Goal: Task Accomplishment & Management: Complete application form

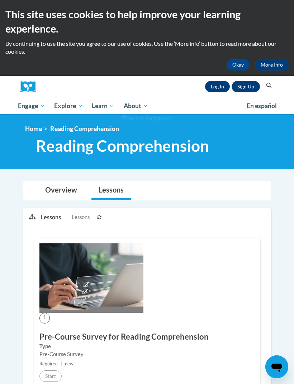
click at [211, 89] on link "Log In" at bounding box center [217, 86] width 25 height 11
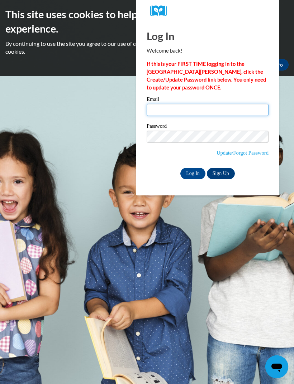
click at [219, 109] on input "Email" at bounding box center [207, 110] width 122 height 12
click at [219, 106] on input "Email" at bounding box center [207, 110] width 122 height 12
type input "aebusalacc@waukesha.k12.wi.us"
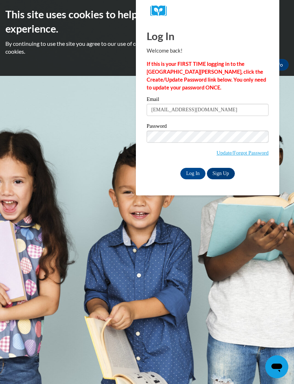
click at [193, 170] on input "Log In" at bounding box center [192, 173] width 25 height 11
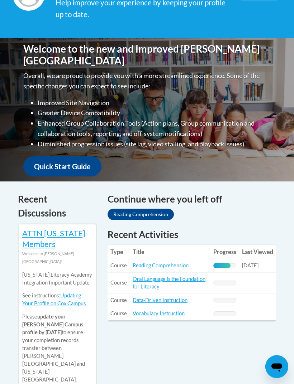
scroll to position [163, 0]
click at [160, 265] on link "Reading Comprehension" at bounding box center [161, 266] width 56 height 6
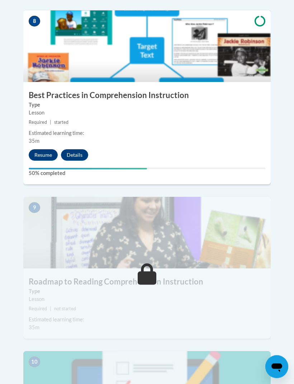
scroll to position [1603, 0]
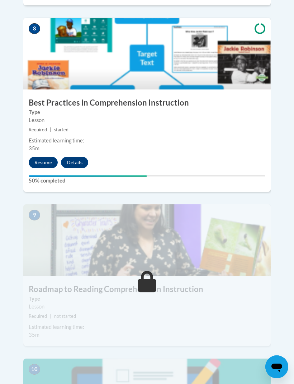
click at [42, 157] on button "Resume" at bounding box center [43, 162] width 29 height 11
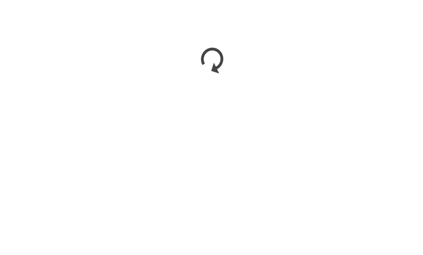
scroll to position [965, 0]
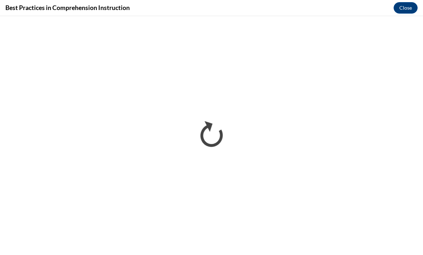
click at [293, 15] on div "Best Practices in Comprehension Instruction Close" at bounding box center [211, 8] width 423 height 16
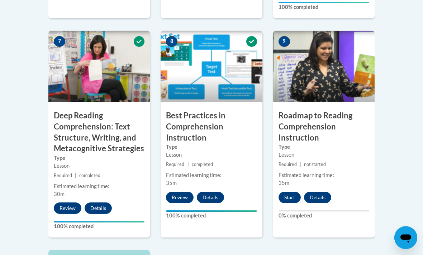
click at [290, 192] on button "Start" at bounding box center [289, 197] width 22 height 11
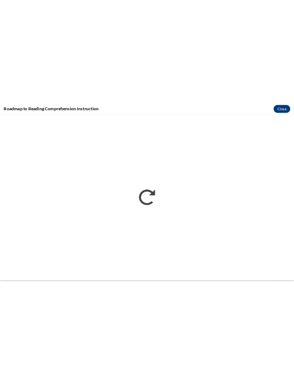
scroll to position [2041, 0]
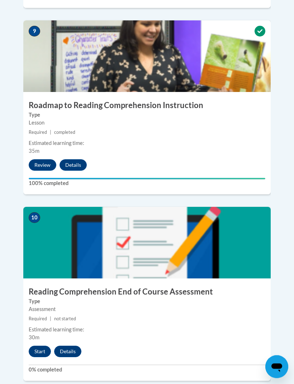
scroll to position [1787, 0]
click at [42, 346] on button "Start" at bounding box center [40, 351] width 22 height 11
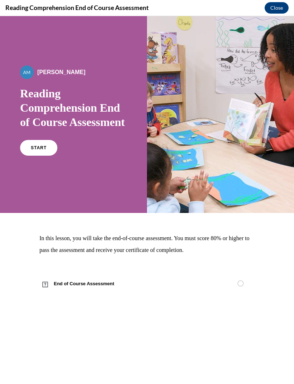
scroll to position [1546, 0]
click at [31, 156] on link "START" at bounding box center [38, 148] width 37 height 16
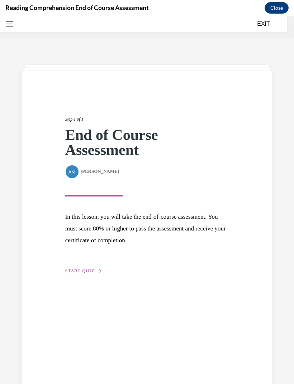
scroll to position [22, 0]
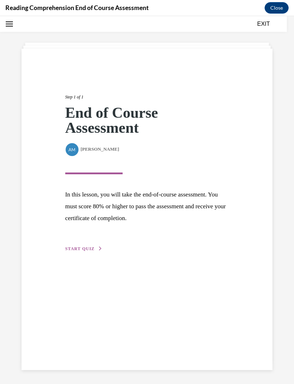
click at [114, 210] on p "In this lesson, you will take the end-of-course assessment. You must score 80% …" at bounding box center [147, 206] width 164 height 35
click at [85, 244] on div "Step 1 of 1 End of Course Assessment By Alexander Mackey Alexander Mackey In th…" at bounding box center [147, 164] width 174 height 175
click at [91, 240] on div "Step 1 of 1 End of Course Assessment By Alexander Mackey Alexander Mackey In th…" at bounding box center [147, 164] width 174 height 175
click at [88, 251] on span "START QUIZ" at bounding box center [79, 248] width 29 height 5
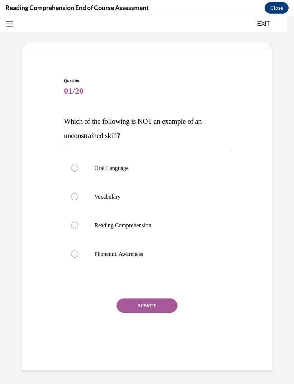
click at [77, 262] on label "Phonemic Awareness" at bounding box center [147, 254] width 166 height 29
click at [77, 258] on input "Phonemic Awareness" at bounding box center [74, 254] width 7 height 7
radio input "true"
click at [140, 310] on button "SUBMIT" at bounding box center [146, 306] width 61 height 14
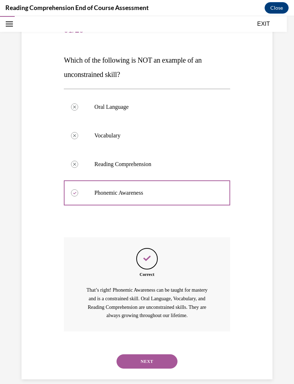
click at [145, 355] on button "NEXT" at bounding box center [146, 362] width 61 height 14
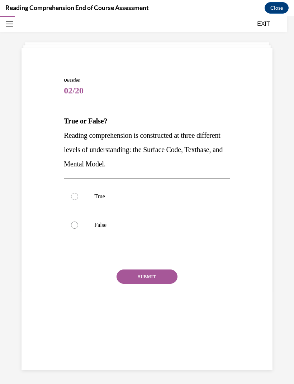
scroll to position [23, 0]
click at [92, 190] on label "True" at bounding box center [147, 196] width 166 height 29
click at [78, 193] on input "True" at bounding box center [74, 196] width 7 height 7
radio input "true"
click at [141, 279] on button "SUBMIT" at bounding box center [146, 277] width 61 height 14
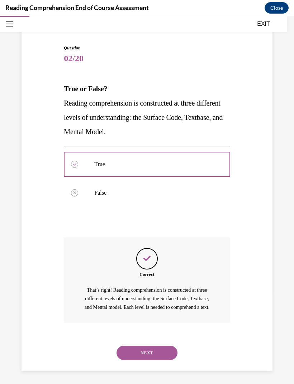
click at [158, 357] on button "NEXT" at bounding box center [146, 353] width 61 height 14
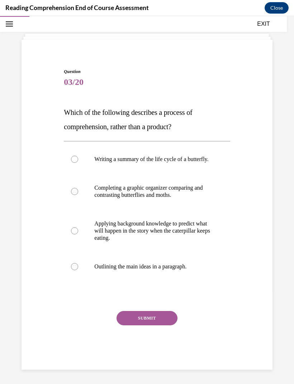
scroll to position [30, 0]
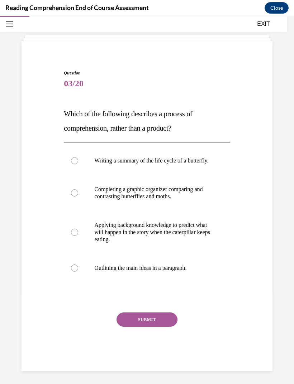
click at [151, 240] on p "Applying background knowledge to predict what will happen in the story when the…" at bounding box center [152, 232] width 117 height 21
click at [78, 236] on input "Applying background knowledge to predict what will happen in the story when the…" at bounding box center [74, 232] width 7 height 7
radio input "true"
click at [152, 327] on button "SUBMIT" at bounding box center [146, 320] width 61 height 14
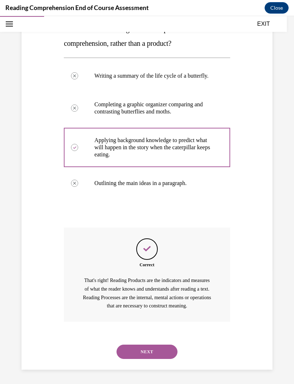
click at [148, 347] on button "NEXT" at bounding box center [146, 352] width 61 height 14
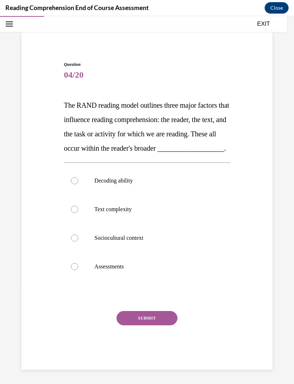
scroll to position [44, 0]
click at [136, 252] on label "Sociocultural context" at bounding box center [147, 238] width 166 height 29
click at [78, 242] on input "Sociocultural context" at bounding box center [74, 238] width 7 height 7
radio input "true"
click at [126, 213] on p "Text complexity" at bounding box center [152, 209] width 117 height 7
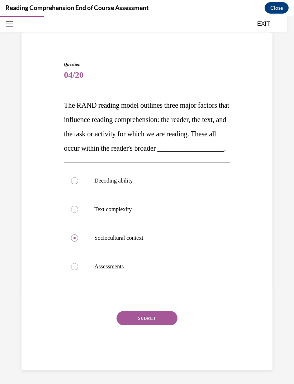
click at [78, 213] on input "Text complexity" at bounding box center [74, 209] width 7 height 7
radio input "true"
click at [151, 326] on button "SUBMIT" at bounding box center [146, 318] width 61 height 14
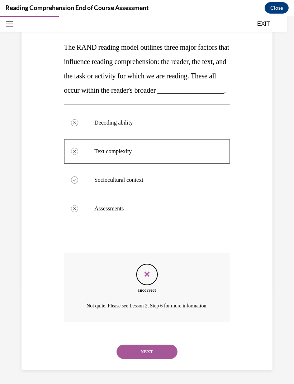
scroll to position [110, 0]
click at [156, 357] on button "NEXT" at bounding box center [146, 352] width 61 height 14
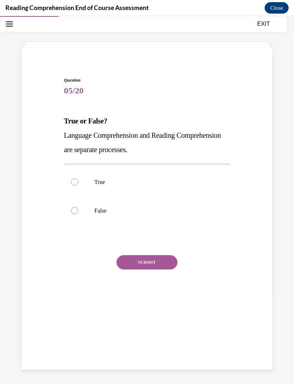
scroll to position [23, 0]
click at [100, 180] on p "True" at bounding box center [152, 182] width 117 height 7
click at [78, 180] on input "True" at bounding box center [74, 182] width 7 height 7
radio input "true"
click at [156, 268] on button "SUBMIT" at bounding box center [146, 262] width 61 height 14
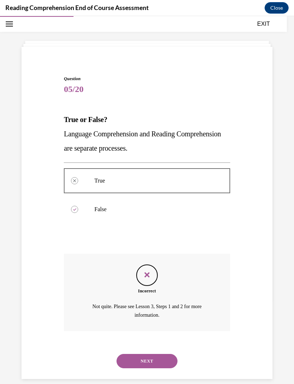
click at [164, 354] on button "NEXT" at bounding box center [146, 361] width 61 height 14
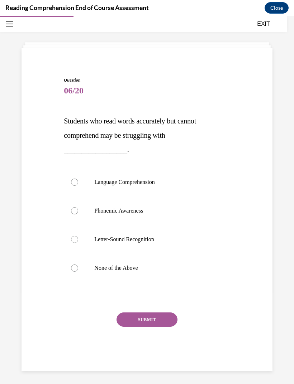
click at [143, 182] on p "Language Comprehension" at bounding box center [152, 182] width 117 height 7
click at [78, 182] on input "Language Comprehension" at bounding box center [74, 182] width 7 height 7
radio input "true"
click at [151, 324] on button "SUBMIT" at bounding box center [146, 320] width 61 height 14
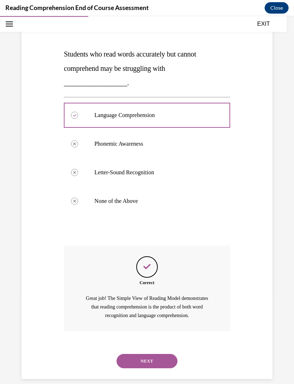
click at [149, 354] on button "NEXT" at bounding box center [146, 361] width 61 height 14
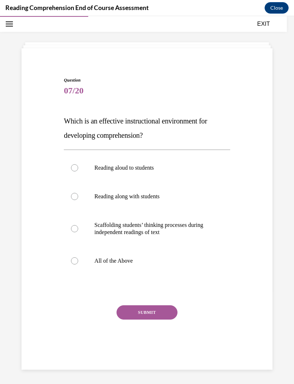
click at [95, 266] on label "All of the Above" at bounding box center [147, 261] width 166 height 29
click at [78, 265] on input "All of the Above" at bounding box center [74, 260] width 7 height 7
radio input "true"
click at [155, 319] on button "SUBMIT" at bounding box center [146, 312] width 61 height 14
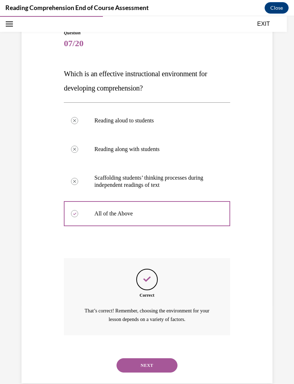
scroll to position [74, 0]
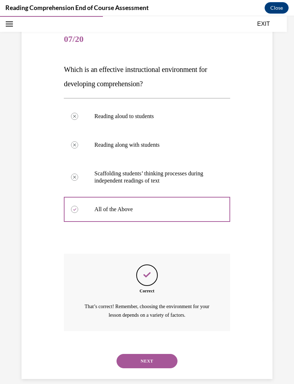
click at [167, 347] on div "NEXT" at bounding box center [147, 361] width 166 height 29
click at [149, 359] on button "NEXT" at bounding box center [146, 361] width 61 height 14
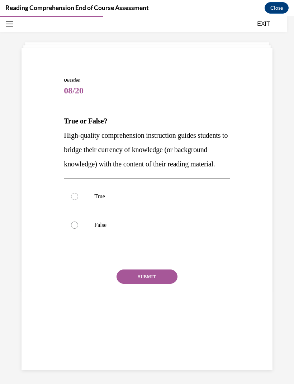
scroll to position [23, 0]
click at [95, 211] on label "True" at bounding box center [147, 196] width 166 height 29
click at [78, 200] on input "True" at bounding box center [74, 196] width 7 height 7
radio input "true"
click at [145, 284] on button "SUBMIT" at bounding box center [146, 277] width 61 height 14
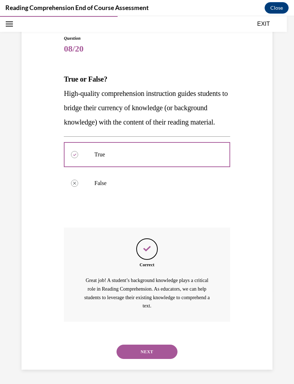
click at [161, 356] on button "NEXT" at bounding box center [146, 352] width 61 height 14
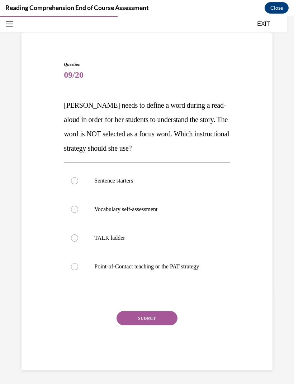
scroll to position [30, 0]
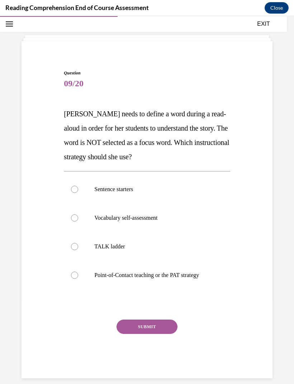
click at [181, 279] on label "Point-of-Contact teaching or the PAT strategy" at bounding box center [147, 275] width 166 height 29
click at [78, 279] on input "Point-of-Contact teaching or the PAT strategy" at bounding box center [74, 275] width 7 height 7
radio input "true"
click at [149, 330] on button "SUBMIT" at bounding box center [146, 327] width 61 height 14
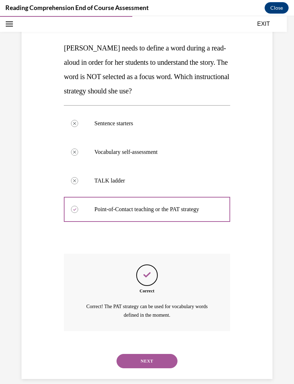
click at [152, 354] on button "NEXT" at bounding box center [146, 361] width 61 height 14
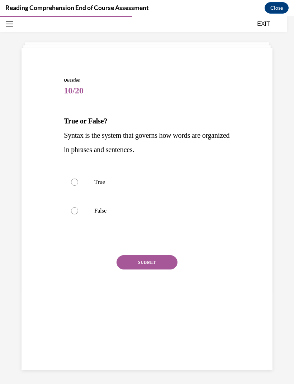
scroll to position [23, 0]
click at [85, 187] on label "True" at bounding box center [147, 182] width 166 height 29
click at [78, 186] on input "True" at bounding box center [74, 182] width 7 height 7
radio input "true"
click at [148, 265] on button "SUBMIT" at bounding box center [146, 262] width 61 height 14
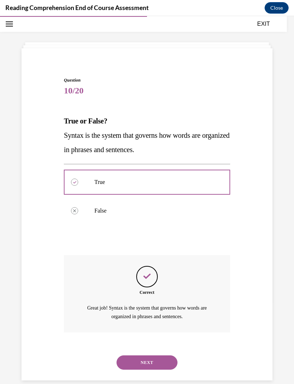
scroll to position [24, 0]
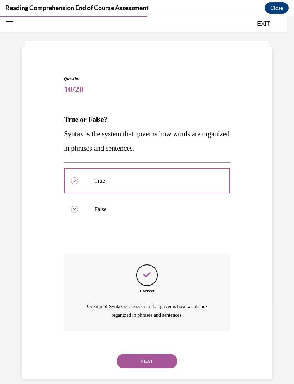
click at [147, 354] on button "NEXT" at bounding box center [146, 361] width 61 height 14
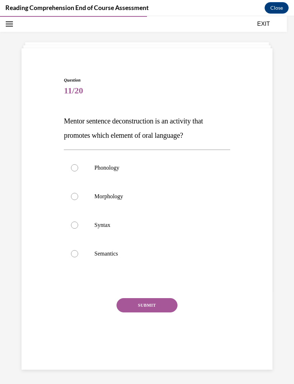
scroll to position [23, 0]
click at [107, 223] on p "Syntax" at bounding box center [152, 225] width 117 height 7
click at [78, 223] on input "Syntax" at bounding box center [74, 225] width 7 height 7
radio input "true"
click at [152, 312] on button "SUBMIT" at bounding box center [146, 305] width 61 height 14
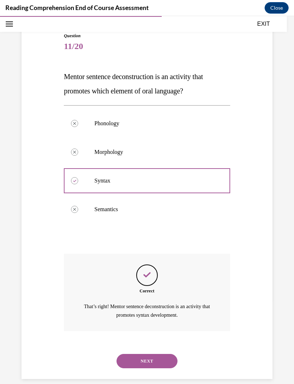
click at [151, 354] on button "NEXT" at bounding box center [146, 361] width 61 height 14
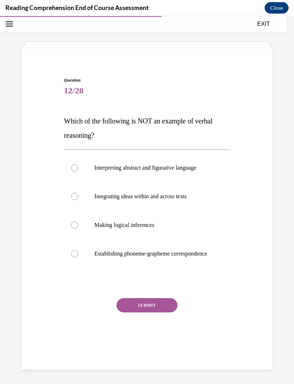
click at [130, 257] on p "Establishing phoneme-grapheme correspondence" at bounding box center [152, 253] width 117 height 7
click at [78, 257] on input "Establishing phoneme-grapheme correspondence" at bounding box center [74, 253] width 7 height 7
radio input "true"
click at [148, 313] on button "SUBMIT" at bounding box center [146, 305] width 61 height 14
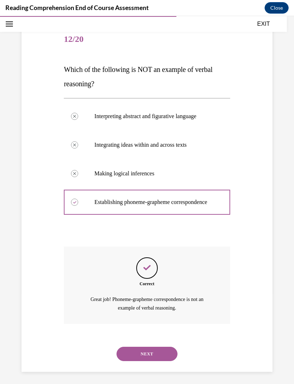
click at [163, 355] on button "NEXT" at bounding box center [146, 354] width 61 height 14
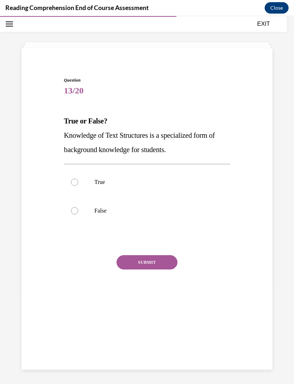
click at [80, 176] on label "True" at bounding box center [147, 182] width 166 height 29
click at [78, 179] on input "True" at bounding box center [74, 182] width 7 height 7
radio input "true"
click at [139, 264] on button "SUBMIT" at bounding box center [146, 262] width 61 height 14
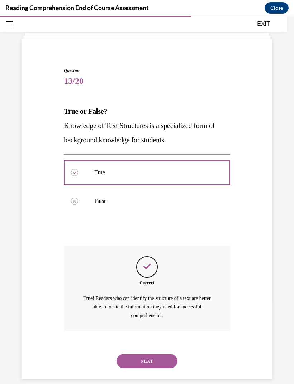
click at [140, 297] on p "True! Readers who can identify the structure of a text are better able to locat…" at bounding box center [146, 306] width 129 height 25
click at [134, 354] on button "NEXT" at bounding box center [146, 361] width 61 height 14
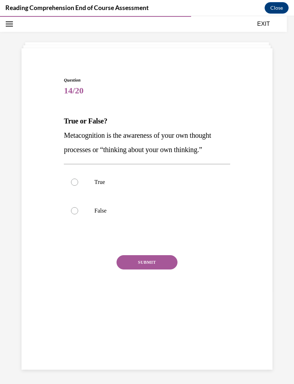
click at [82, 191] on label "True" at bounding box center [147, 182] width 166 height 29
click at [78, 186] on input "True" at bounding box center [74, 182] width 7 height 7
radio input "true"
click at [137, 274] on div "SUBMIT" at bounding box center [147, 273] width 166 height 36
click at [140, 265] on button "SUBMIT" at bounding box center [146, 262] width 61 height 14
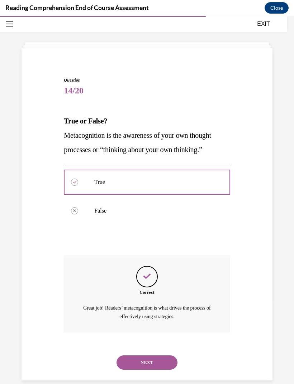
scroll to position [24, 0]
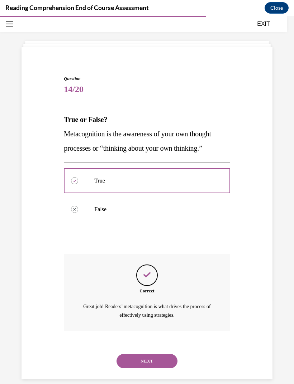
click at [136, 328] on div "Correct Great job! Readers’ metacognition is what drives the process of effecti…" at bounding box center [147, 292] width 166 height 77
click at [139, 354] on button "NEXT" at bounding box center [146, 361] width 61 height 14
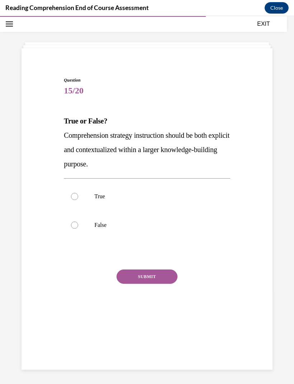
scroll to position [23, 0]
click at [84, 194] on label "True" at bounding box center [147, 196] width 166 height 29
click at [78, 194] on input "True" at bounding box center [74, 196] width 7 height 7
radio input "true"
click at [135, 284] on button "SUBMIT" at bounding box center [146, 277] width 61 height 14
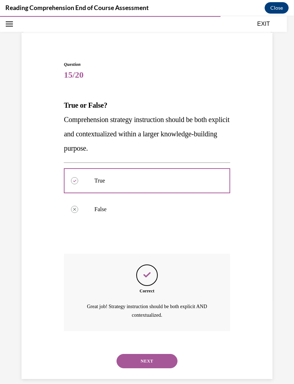
click at [135, 354] on button "NEXT" at bounding box center [146, 361] width 61 height 14
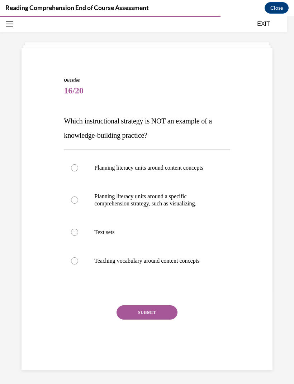
click at [88, 208] on label "Planning literacy units around a specific comprehension strategy, such as visua…" at bounding box center [147, 200] width 166 height 36
click at [78, 204] on input "Planning literacy units around a specific comprehension strategy, such as visua…" at bounding box center [74, 200] width 7 height 7
radio input "true"
click at [139, 314] on button "SUBMIT" at bounding box center [146, 312] width 61 height 14
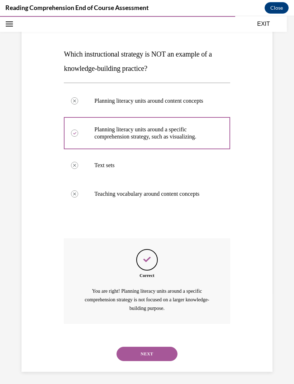
click at [138, 324] on div "Correct You are right! Planning literacy units around a specific comprehension …" at bounding box center [147, 282] width 166 height 86
click at [131, 358] on button "NEXT" at bounding box center [146, 354] width 61 height 14
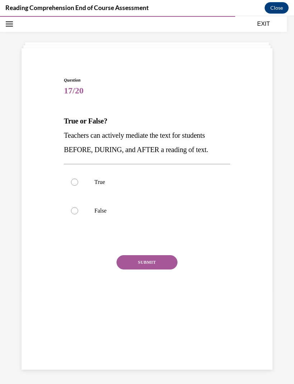
click at [84, 181] on label "True" at bounding box center [147, 182] width 166 height 29
click at [78, 181] on input "True" at bounding box center [74, 182] width 7 height 7
radio input "true"
click at [133, 269] on button "SUBMIT" at bounding box center [146, 262] width 61 height 14
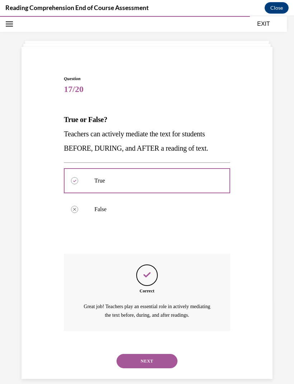
click at [145, 354] on button "NEXT" at bounding box center [146, 361] width 61 height 14
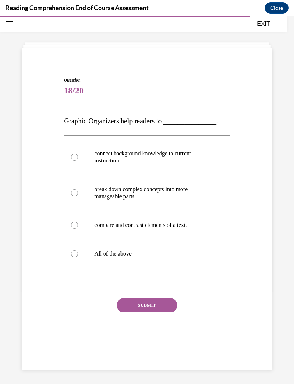
click at [93, 251] on label "All of the above" at bounding box center [147, 254] width 166 height 29
click at [78, 251] on input "All of the above" at bounding box center [74, 253] width 7 height 7
radio input "true"
click at [142, 318] on div "SUBMIT" at bounding box center [147, 316] width 166 height 36
click at [148, 321] on div "SUBMIT" at bounding box center [147, 316] width 166 height 36
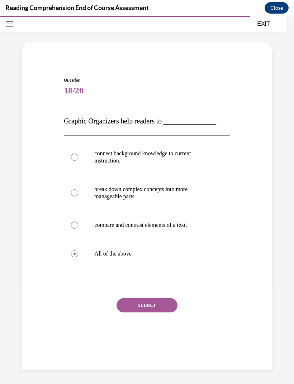
click at [137, 301] on button "SUBMIT" at bounding box center [146, 305] width 61 height 14
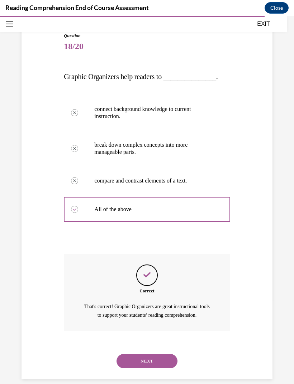
click at [143, 354] on button "NEXT" at bounding box center [146, 361] width 61 height 14
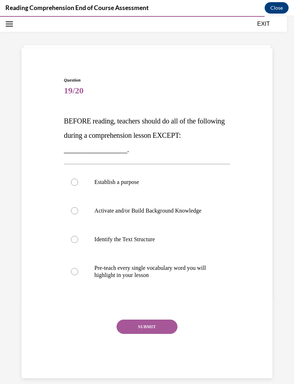
click at [106, 276] on p "Pre-teach every single vocabulary word you will highlight in your lesson" at bounding box center [152, 272] width 117 height 14
click at [78, 275] on input "Pre-teach every single vocabulary word you will highlight in your lesson" at bounding box center [74, 271] width 7 height 7
radio input "true"
click at [129, 328] on button "SUBMIT" at bounding box center [146, 327] width 61 height 14
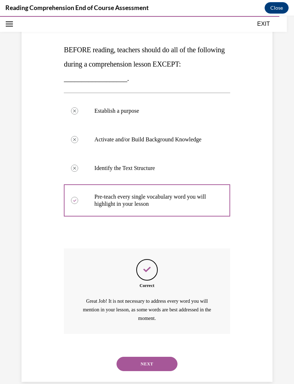
scroll to position [97, 0]
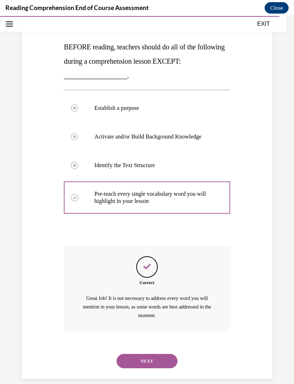
click at [135, 354] on button "NEXT" at bounding box center [146, 361] width 61 height 14
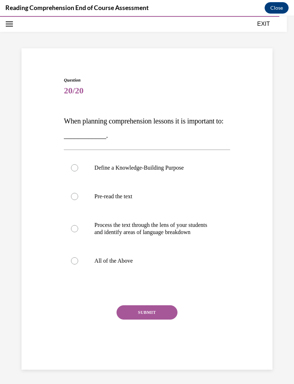
scroll to position [23, 0]
click at [96, 275] on label "All of the Above" at bounding box center [147, 261] width 166 height 29
click at [78, 265] on input "All of the Above" at bounding box center [74, 260] width 7 height 7
radio input "true"
click at [138, 320] on button "SUBMIT" at bounding box center [146, 312] width 61 height 14
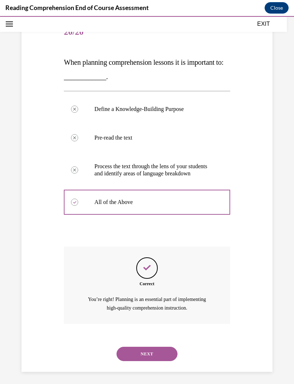
click at [154, 353] on button "NEXT" at bounding box center [146, 354] width 61 height 14
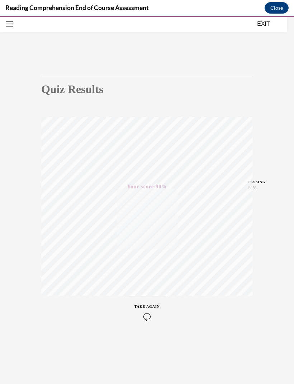
click at [262, 32] on div "Quiz Results PASSING 80% Your score 90% Passed PASSING 80% Your score Your scor…" at bounding box center [147, 200] width 294 height 368
click at [262, 24] on button "EXIT" at bounding box center [263, 24] width 43 height 9
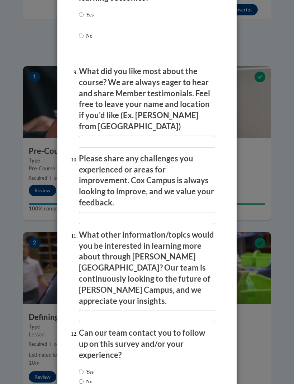
scroll to position [1304, 0]
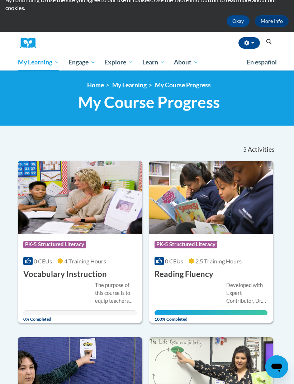
scroll to position [45, 0]
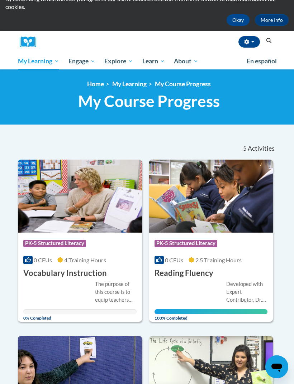
click at [68, 232] on img at bounding box center [80, 196] width 124 height 73
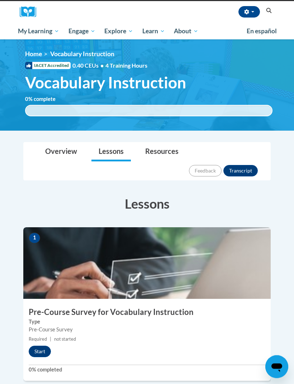
scroll to position [74, 0]
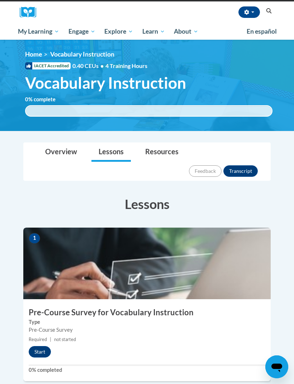
click at [43, 336] on small "Required | not started" at bounding box center [146, 340] width 247 height 8
click at [34, 346] on button "Start" at bounding box center [40, 351] width 22 height 11
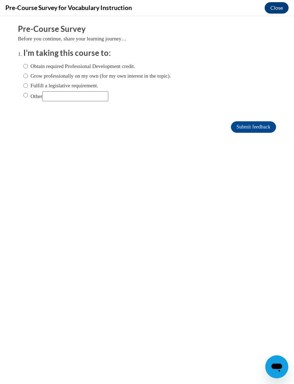
scroll to position [0, 0]
click at [251, 125] on input "Submit feedback" at bounding box center [253, 126] width 45 height 11
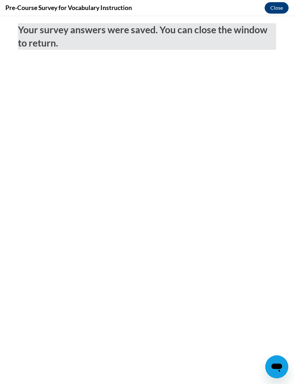
click at [273, 10] on button "Close" at bounding box center [276, 7] width 24 height 11
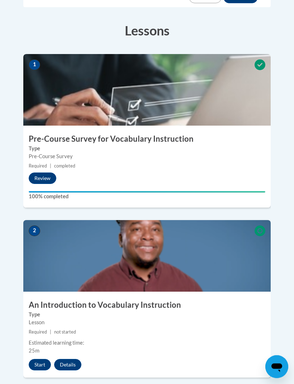
click at [38, 360] on button "Start" at bounding box center [40, 365] width 22 height 11
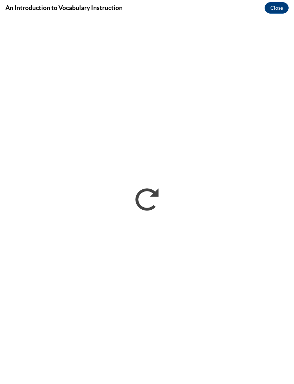
scroll to position [248, 0]
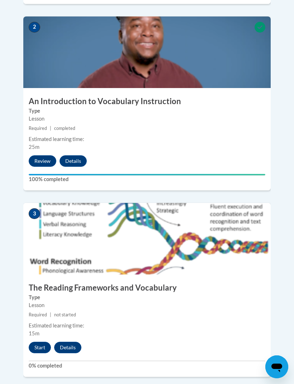
scroll to position [471, 0]
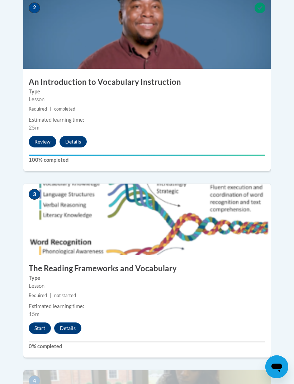
click at [37, 323] on button "Start" at bounding box center [40, 328] width 22 height 11
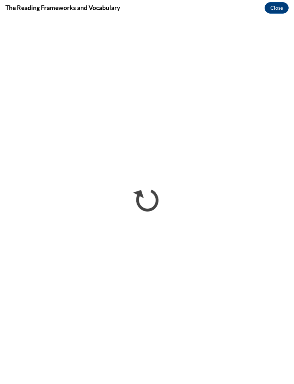
scroll to position [0, 0]
click at [286, 1] on div "The Reading Frameworks and Vocabulary Close" at bounding box center [147, 8] width 294 height 16
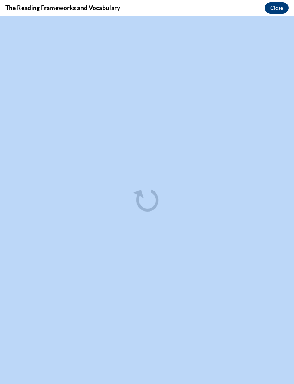
click at [273, 6] on button "Close" at bounding box center [276, 7] width 24 height 11
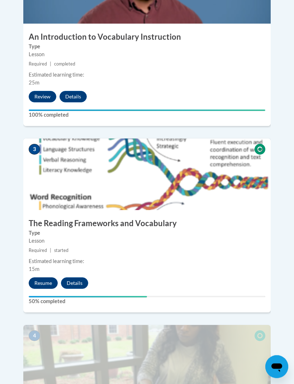
click at [32, 278] on button "Resume" at bounding box center [43, 283] width 29 height 11
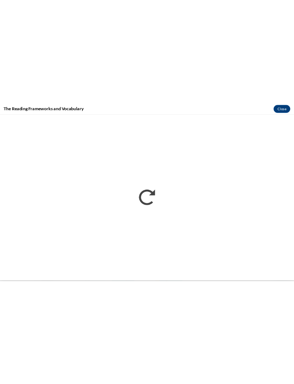
scroll to position [511, 0]
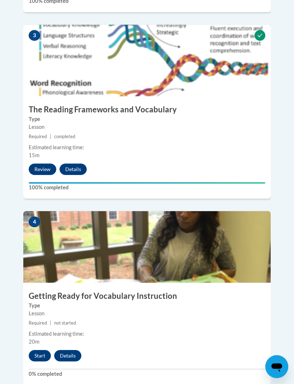
scroll to position [632, 0]
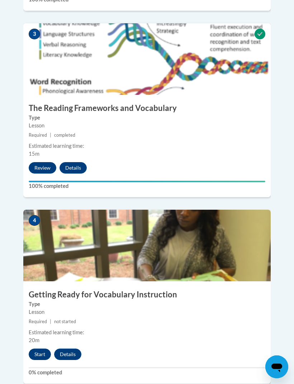
click at [40, 349] on button "Start" at bounding box center [40, 354] width 22 height 11
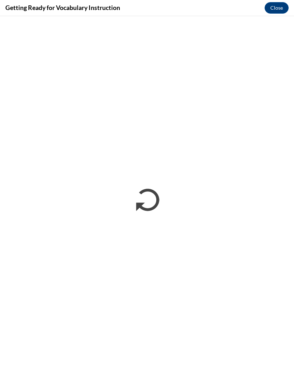
scroll to position [0, 0]
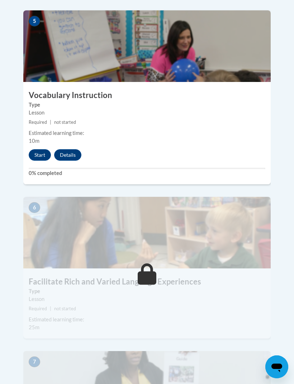
scroll to position [948, 0]
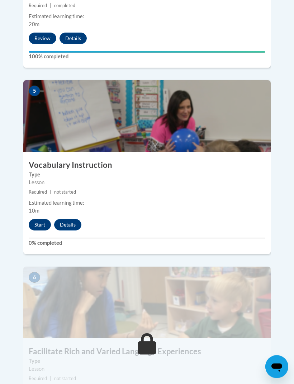
click at [30, 220] on button "Start" at bounding box center [40, 225] width 22 height 11
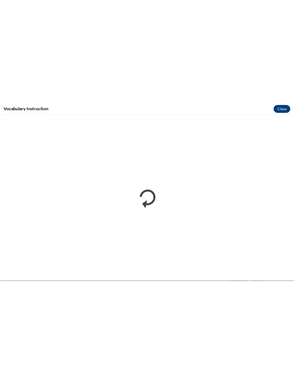
scroll to position [948, 0]
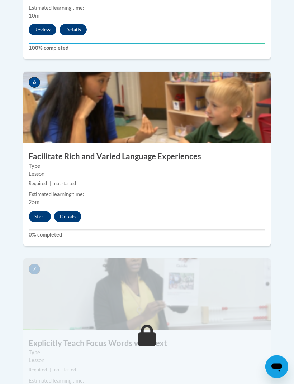
scroll to position [1125, 0]
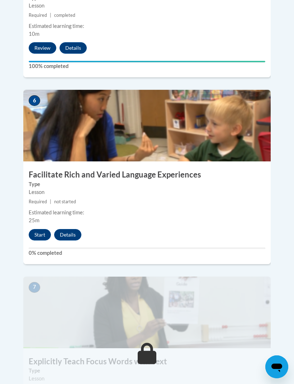
click at [37, 217] on span "25m" at bounding box center [34, 220] width 11 height 6
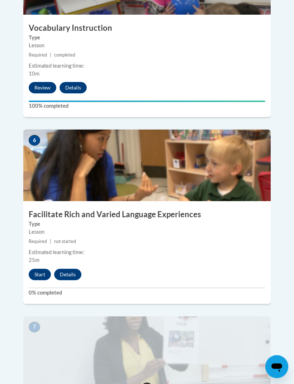
scroll to position [1085, 0]
click at [35, 269] on button "Start" at bounding box center [40, 274] width 22 height 11
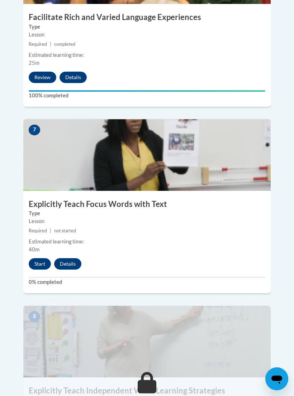
scroll to position [1283, 0]
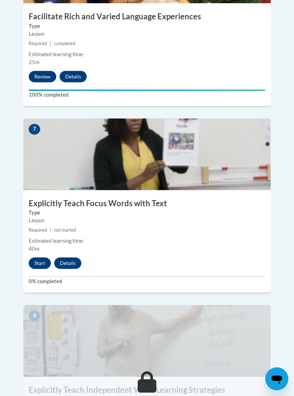
click at [39, 257] on button "Start" at bounding box center [40, 262] width 22 height 11
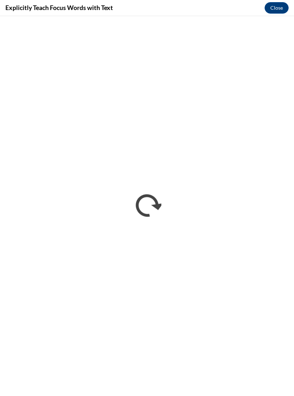
scroll to position [0, 0]
